Goal: Use online tool/utility: Utilize a website feature to perform a specific function

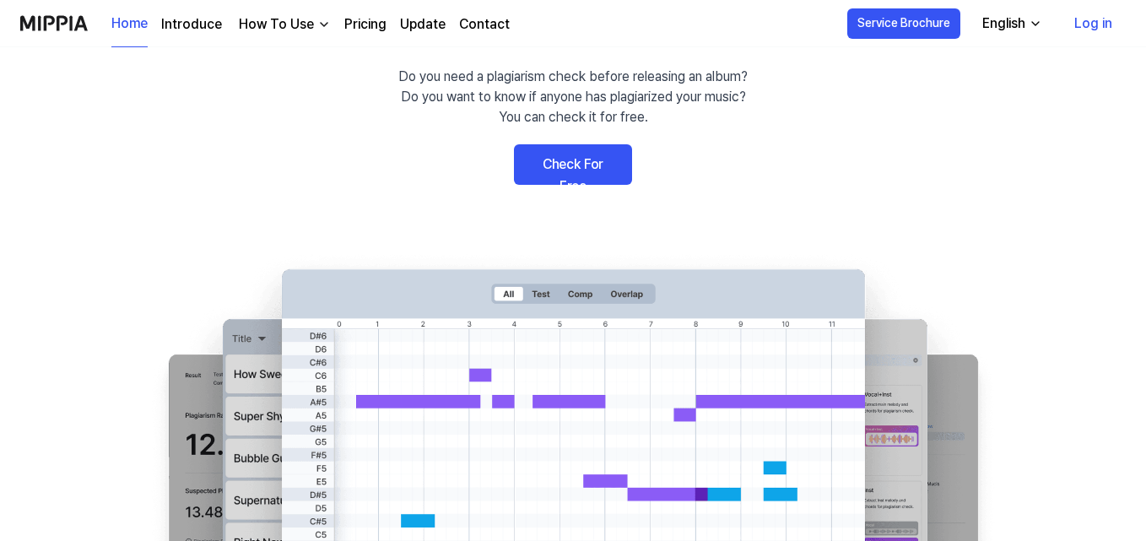
scroll to position [87, 0]
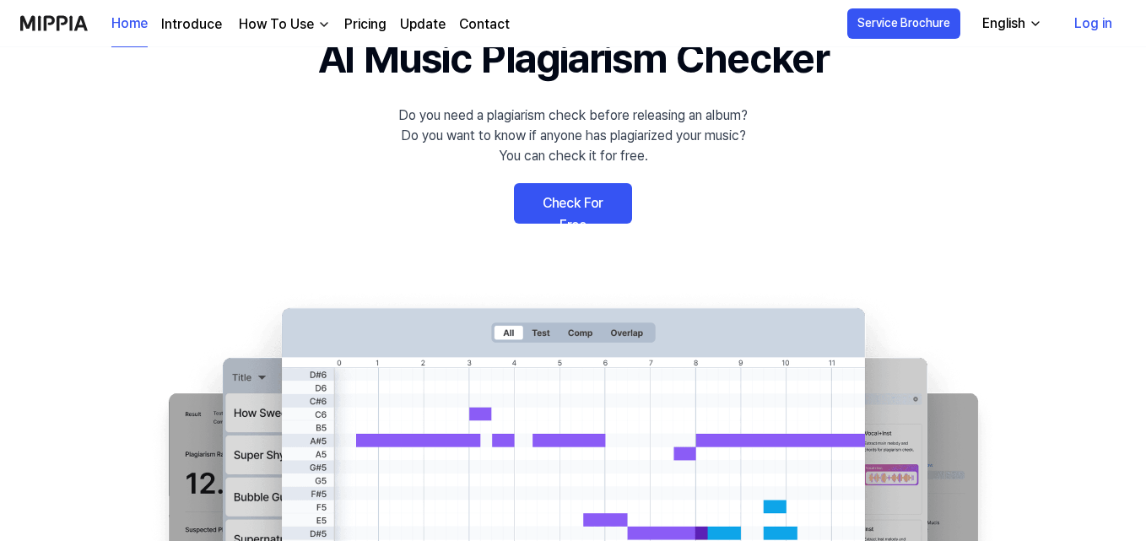
click at [581, 202] on link "Check For Free" at bounding box center [573, 203] width 118 height 41
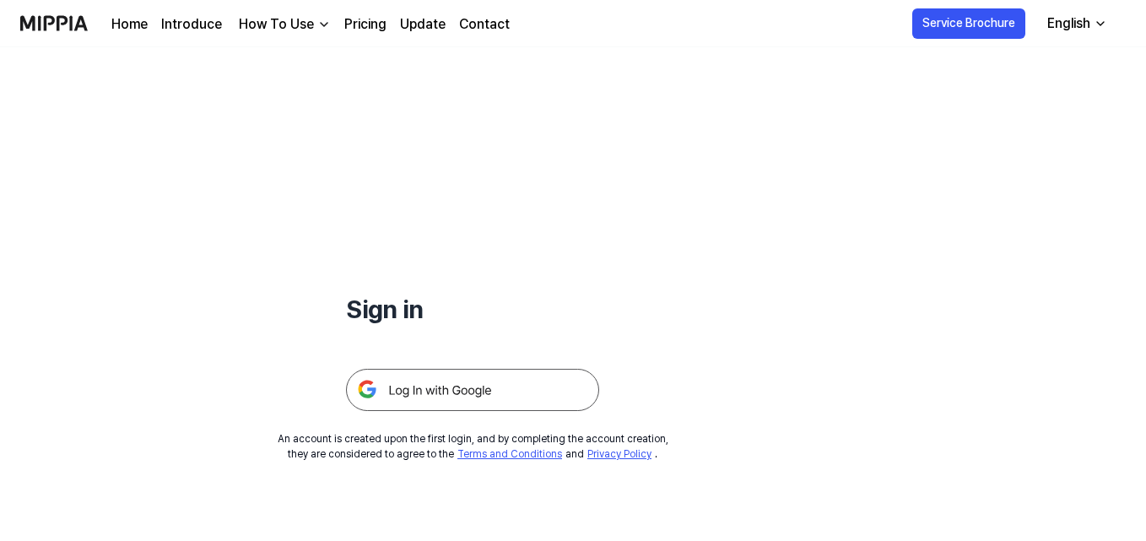
click at [473, 386] on img at bounding box center [472, 390] width 253 height 42
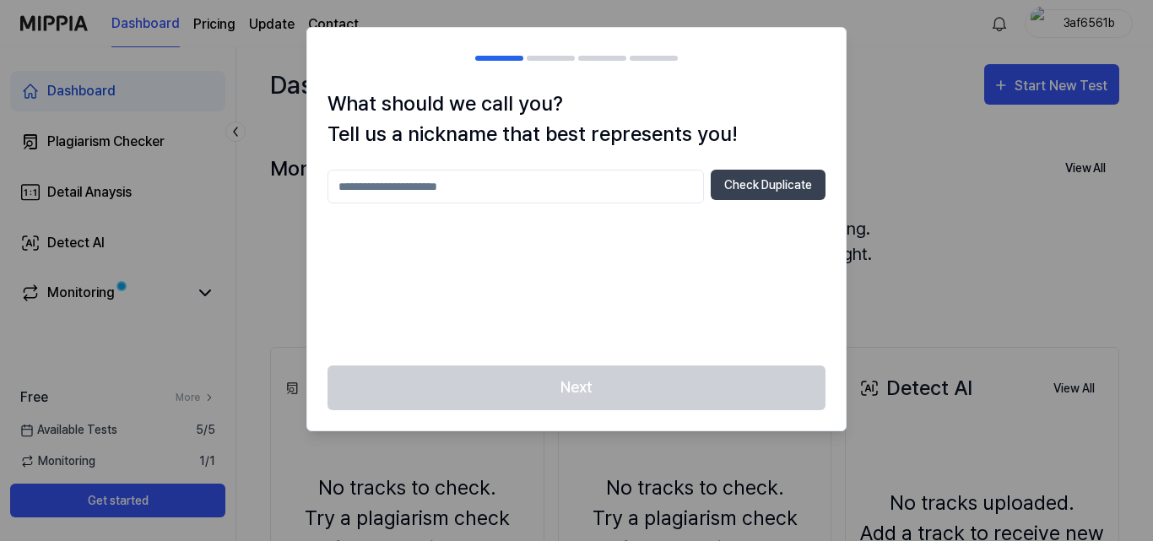
click at [474, 187] on input "text" at bounding box center [515, 187] width 376 height 34
type input "*******"
click at [759, 194] on button "Check Duplicate" at bounding box center [768, 185] width 115 height 30
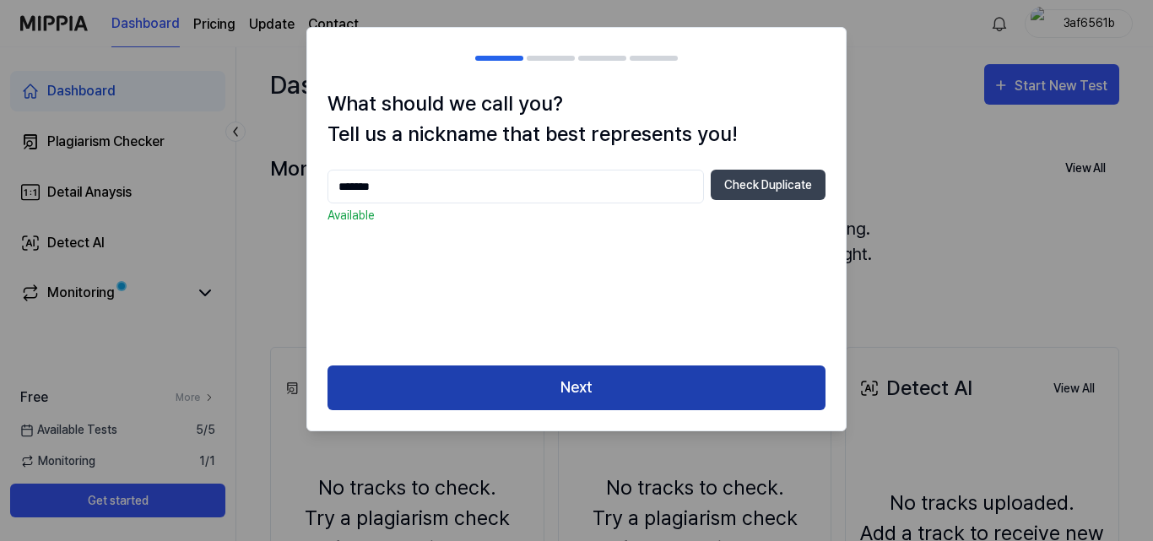
click at [583, 383] on button "Next" at bounding box center [576, 387] width 498 height 45
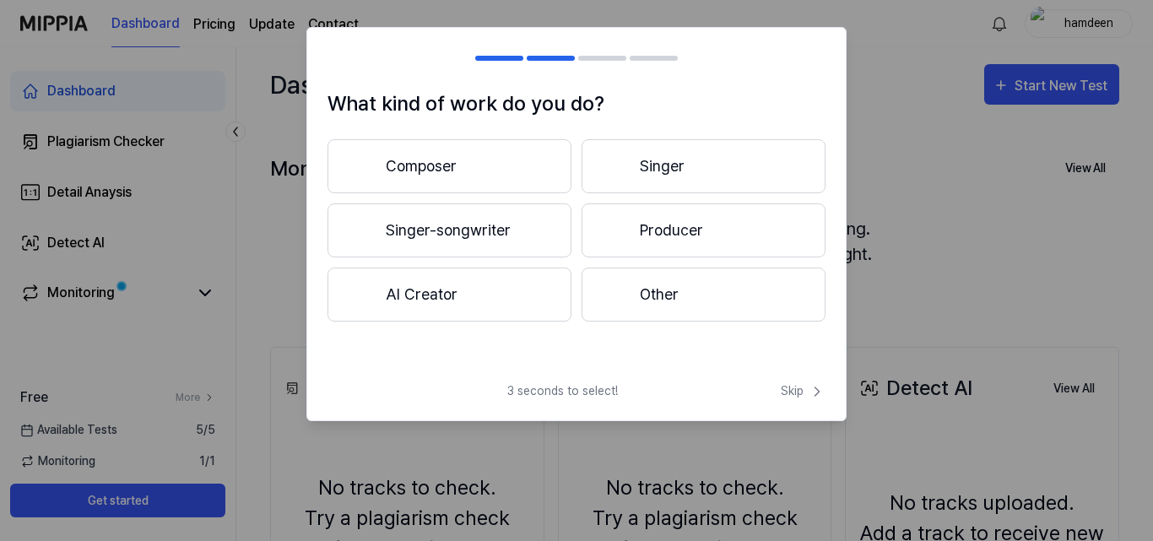
click at [669, 300] on button "Other" at bounding box center [703, 295] width 244 height 54
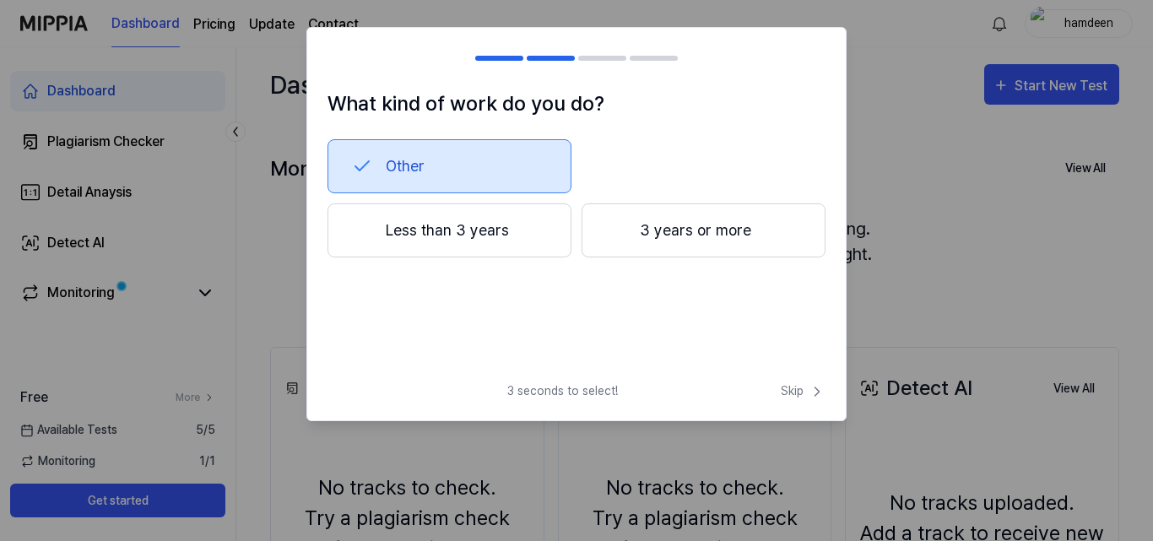
click at [669, 300] on div "Other Less than 3 years 3 years or more" at bounding box center [576, 227] width 498 height 176
click at [654, 235] on button "3 years or more" at bounding box center [703, 230] width 244 height 54
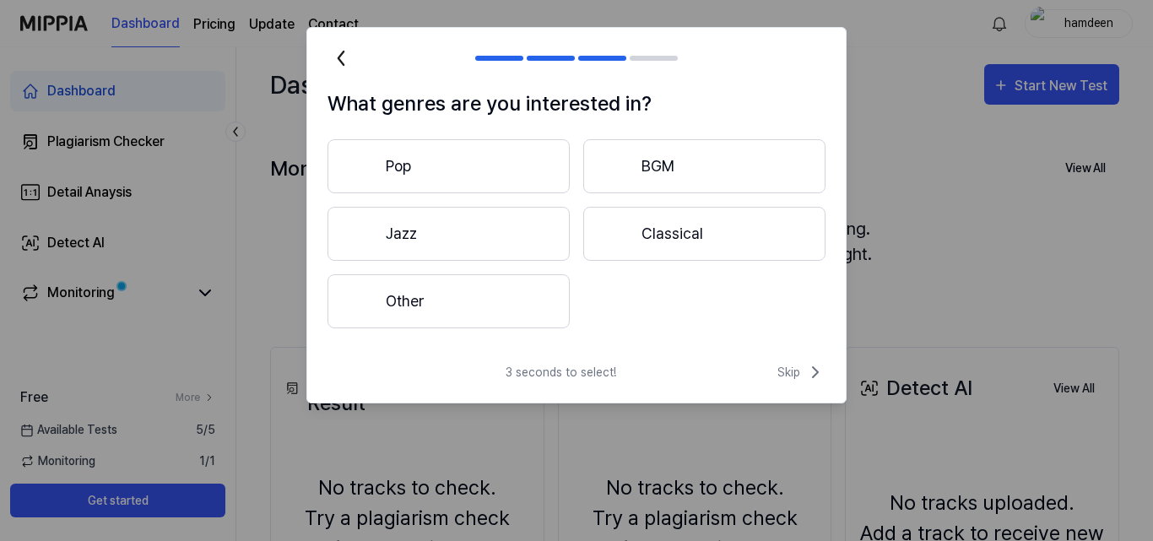
click at [654, 235] on button "Classical" at bounding box center [704, 234] width 242 height 54
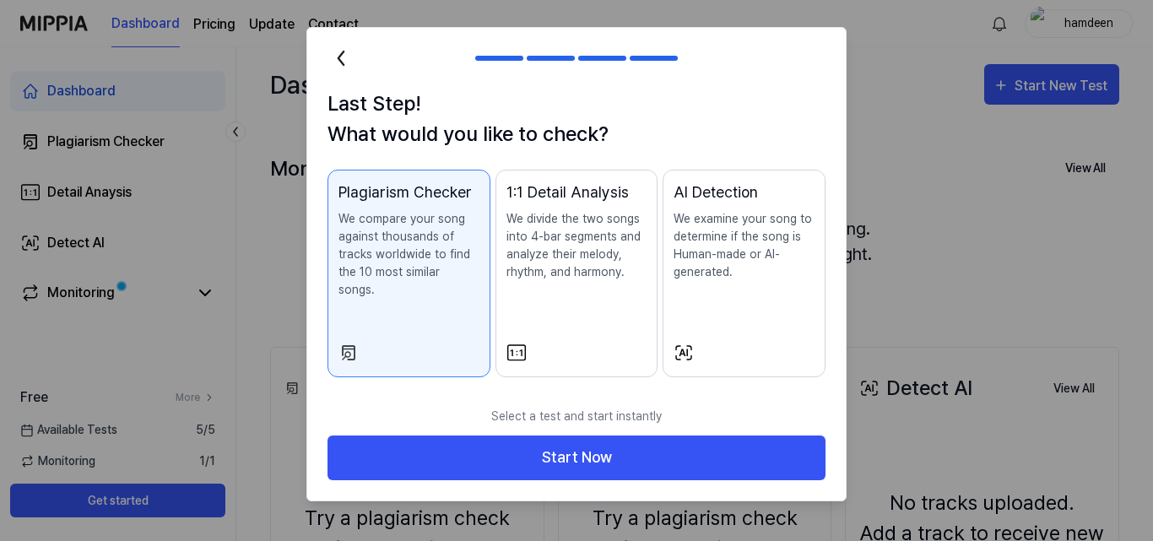
click at [428, 196] on div "Plagiarism Checker" at bounding box center [408, 192] width 141 height 23
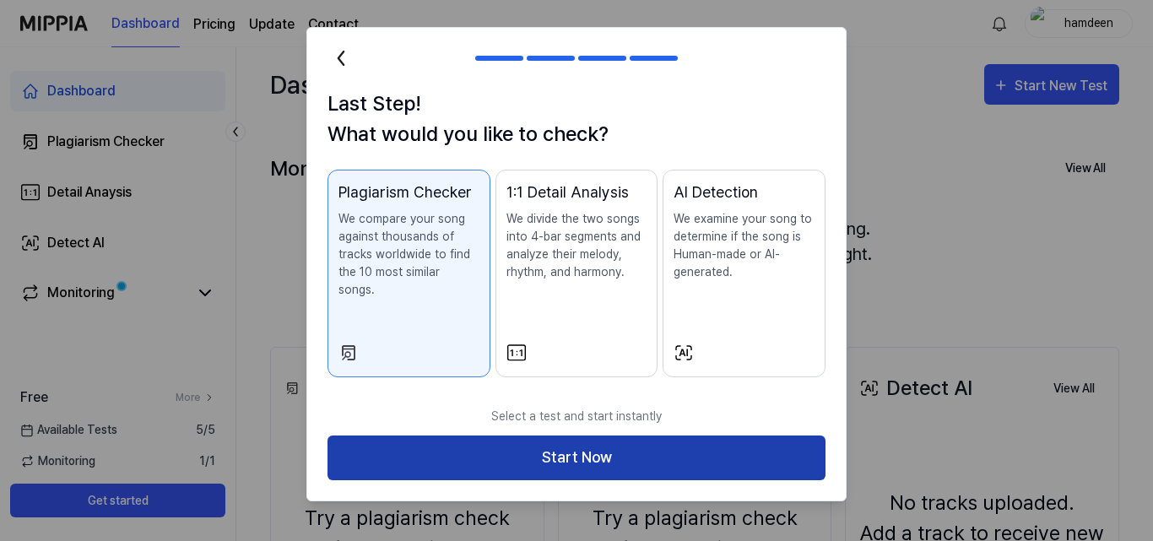
click at [571, 448] on button "Start Now" at bounding box center [576, 457] width 498 height 45
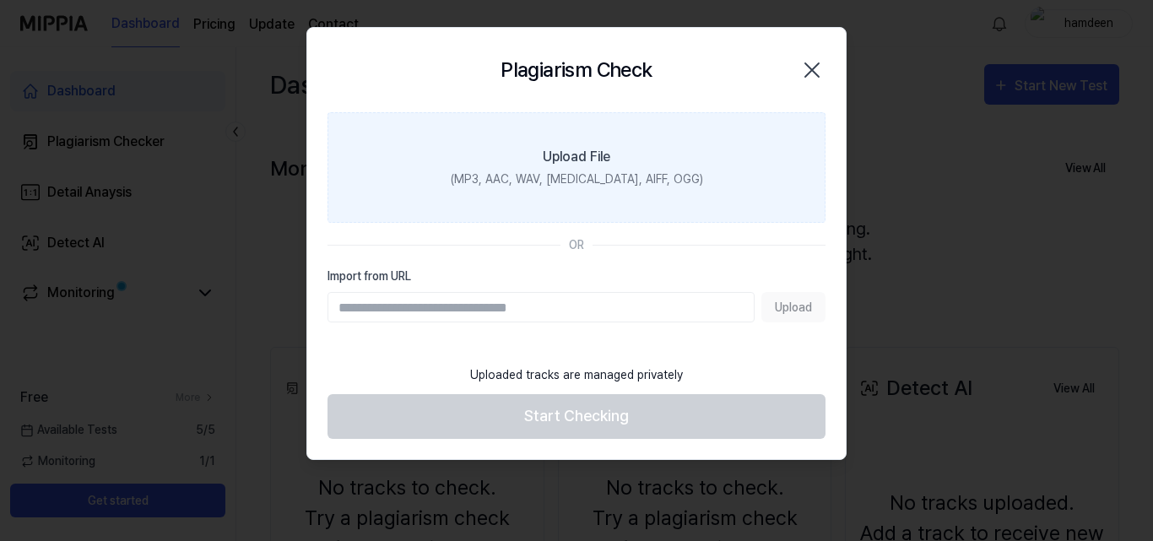
click at [575, 165] on div "Upload File" at bounding box center [577, 157] width 68 height 20
click at [0, 0] on input "Upload File (MP3, AAC, WAV, [MEDICAL_DATA], AIFF, OGG)" at bounding box center [0, 0] width 0 height 0
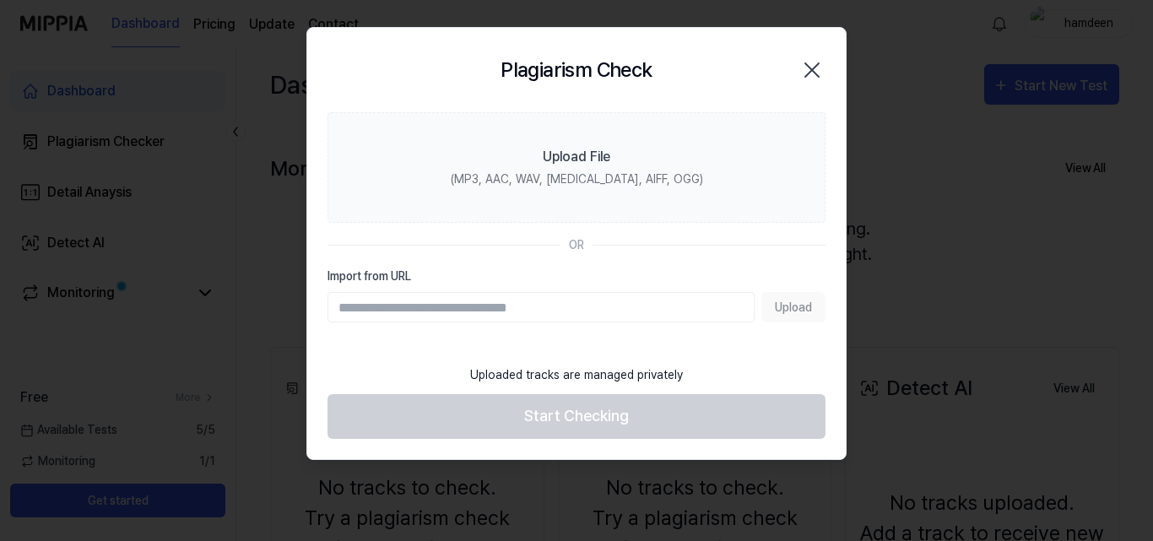
click at [815, 70] on icon "button" at bounding box center [811, 70] width 27 height 27
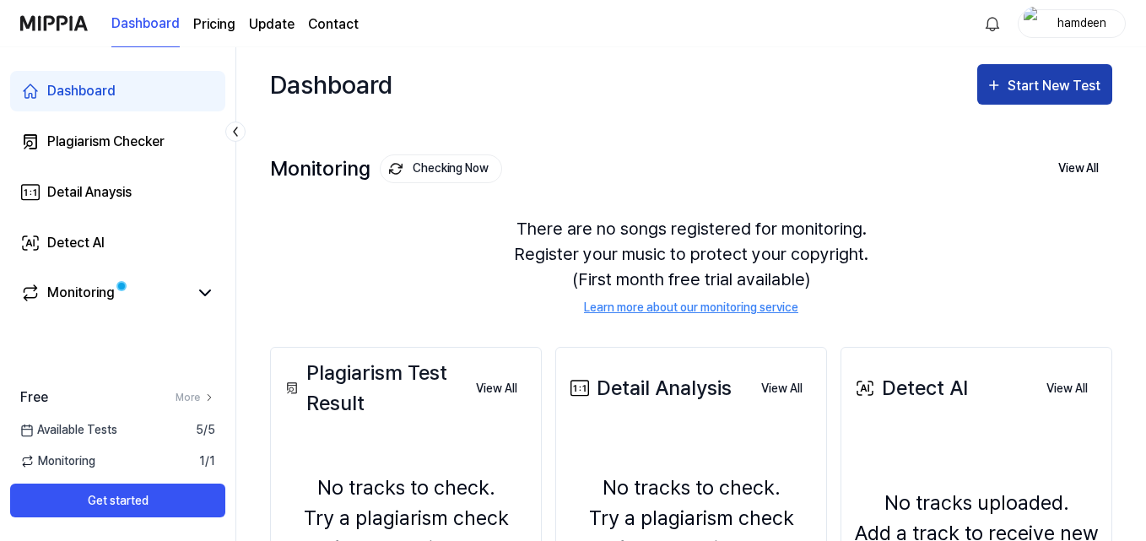
click at [1035, 80] on div "Start New Test" at bounding box center [1056, 86] width 96 height 22
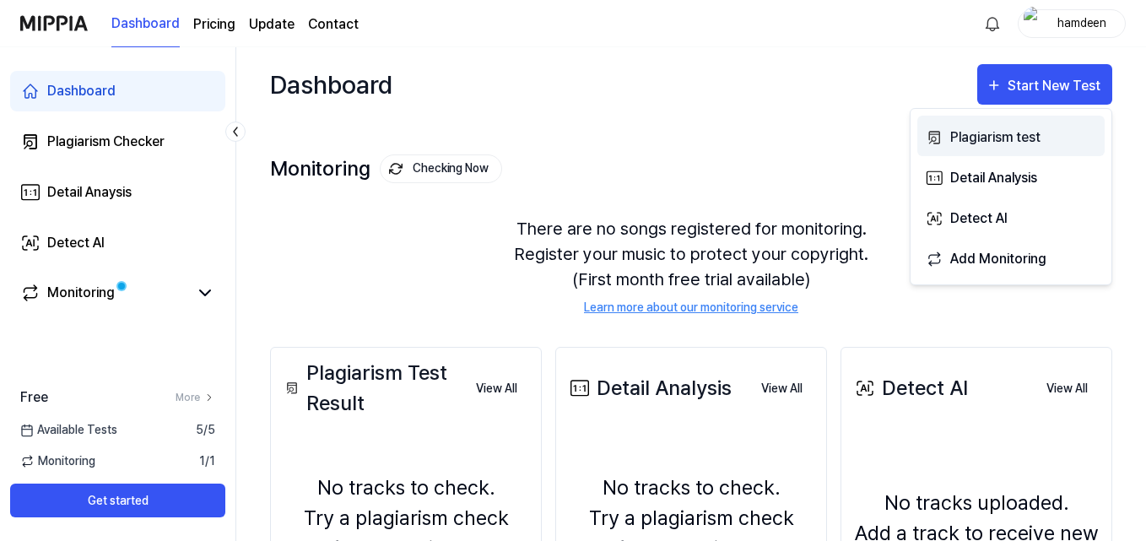
click at [994, 138] on div "Plagiarism test" at bounding box center [1023, 138] width 147 height 22
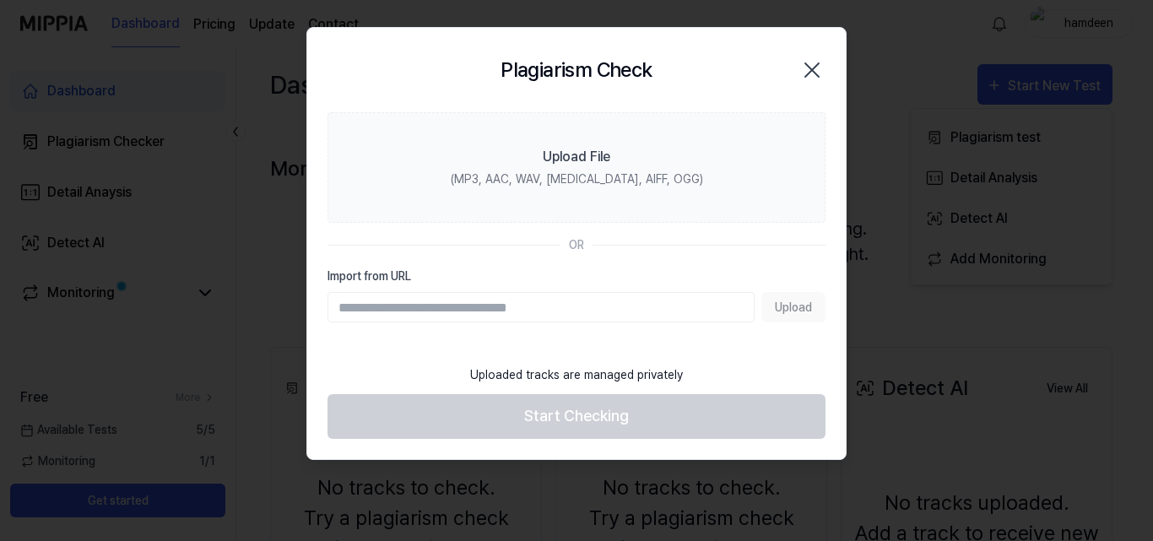
click at [812, 72] on icon "button" at bounding box center [811, 70] width 27 height 27
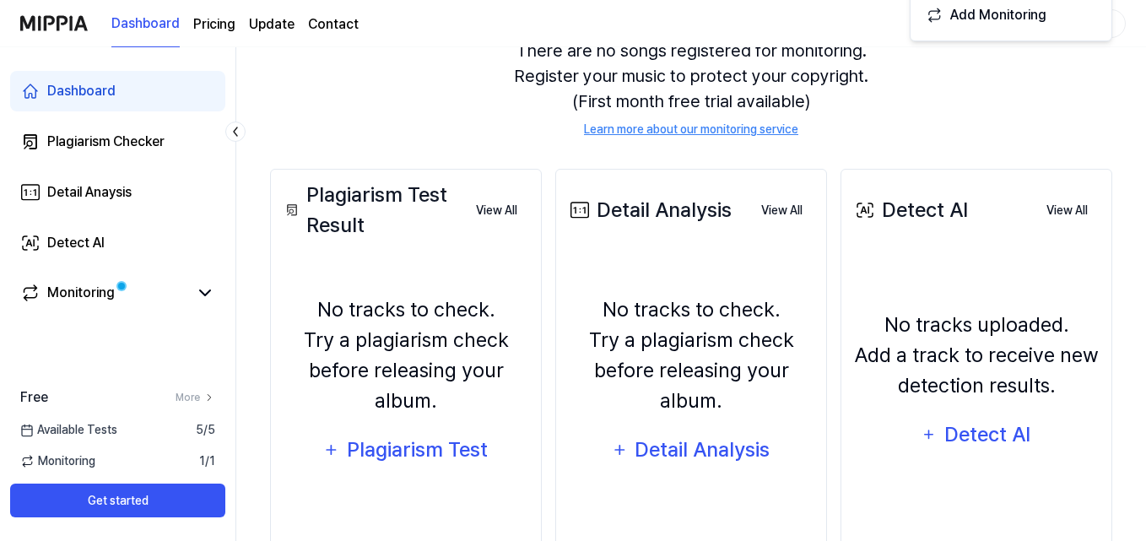
scroll to position [244, 0]
